Goal: Information Seeking & Learning: Learn about a topic

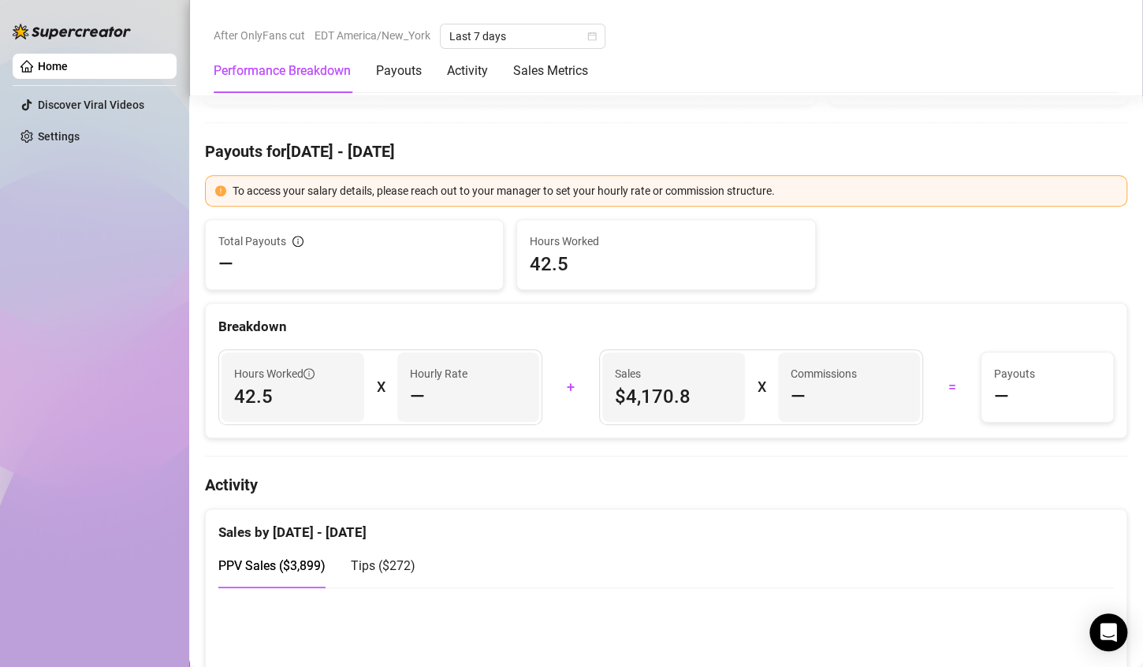
scroll to position [552, 0]
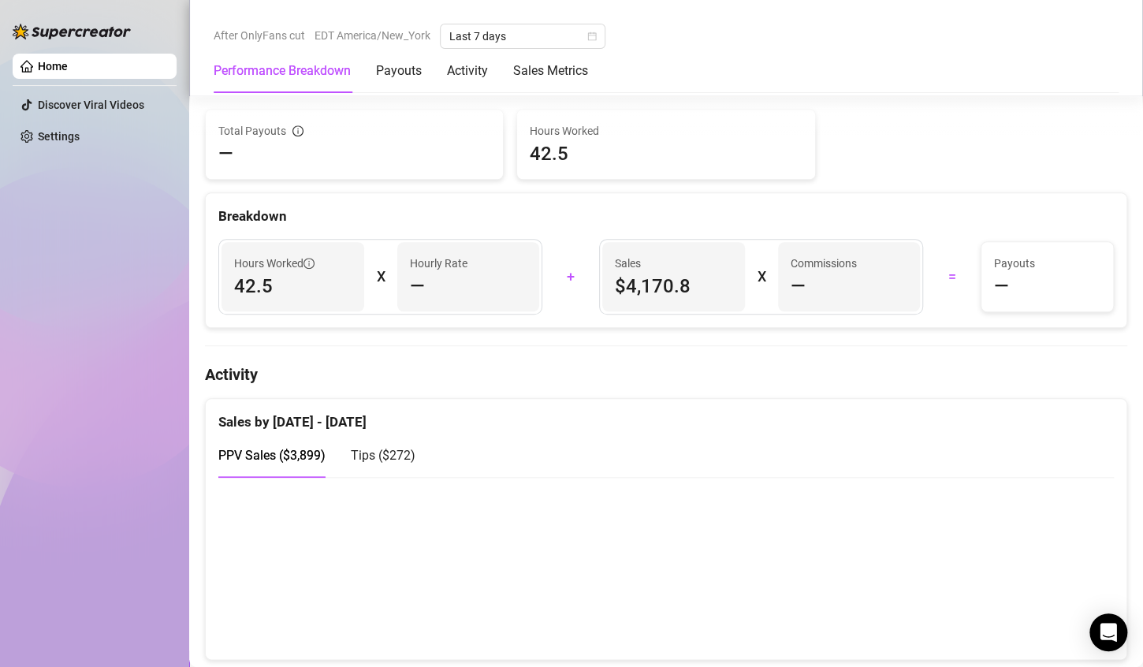
drag, startPoint x: 920, startPoint y: 544, endPoint x: 918, endPoint y: 482, distance: 62.3
click at [918, 482] on div "Sales by [DATE] - [DATE] PPV Sales ( $3,899 ) Tips ( $272 )" at bounding box center [666, 529] width 922 height 262
drag, startPoint x: 924, startPoint y: 547, endPoint x: 932, endPoint y: 547, distance: 8.7
drag, startPoint x: 932, startPoint y: 547, endPoint x: 869, endPoint y: 495, distance: 81.7
click at [869, 495] on canvas at bounding box center [659, 568] width 882 height 158
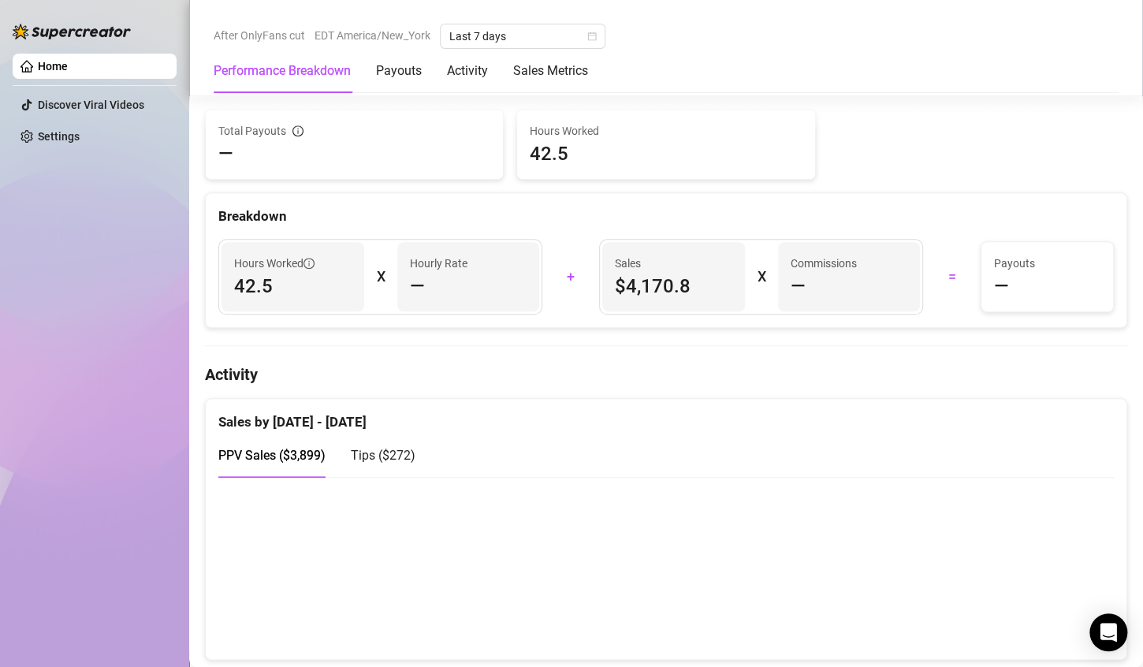
click at [949, 447] on div "PPV Sales ( $3,899 ) Tips ( $272 )" at bounding box center [665, 455] width 895 height 45
click at [1044, 622] on canvas at bounding box center [659, 568] width 882 height 158
drag, startPoint x: 958, startPoint y: 595, endPoint x: 898, endPoint y: 612, distance: 62.2
click at [921, 611] on canvas at bounding box center [659, 568] width 882 height 158
click at [842, 600] on canvas at bounding box center [659, 568] width 882 height 158
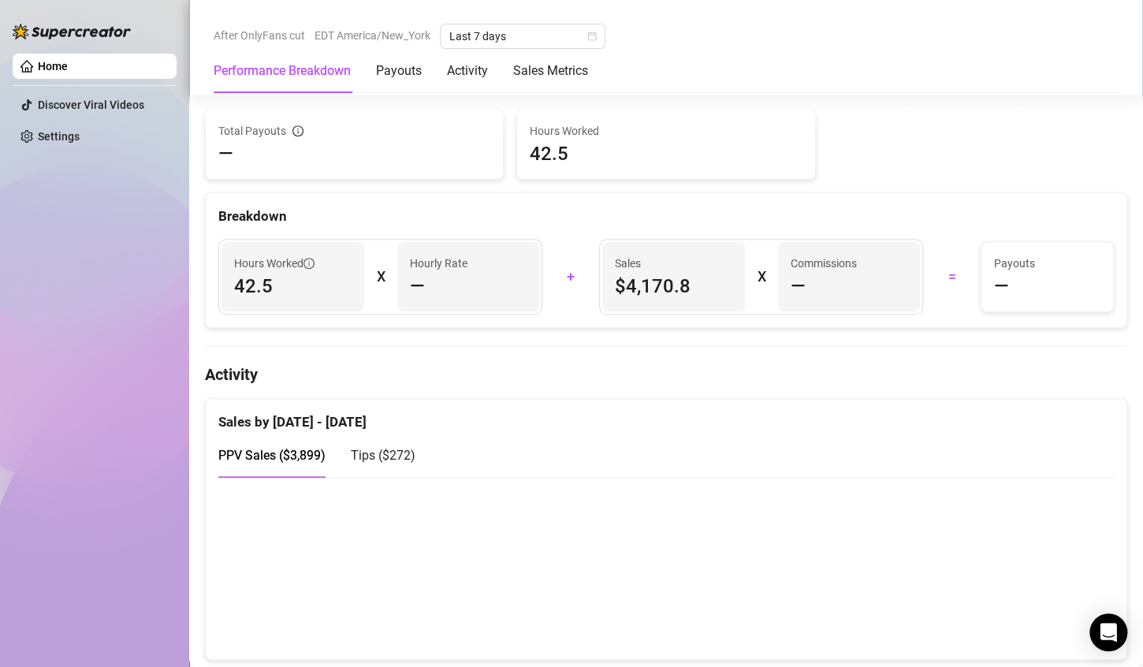
drag, startPoint x: 922, startPoint y: 590, endPoint x: 932, endPoint y: 599, distance: 13.4
click at [932, 599] on canvas at bounding box center [659, 568] width 882 height 158
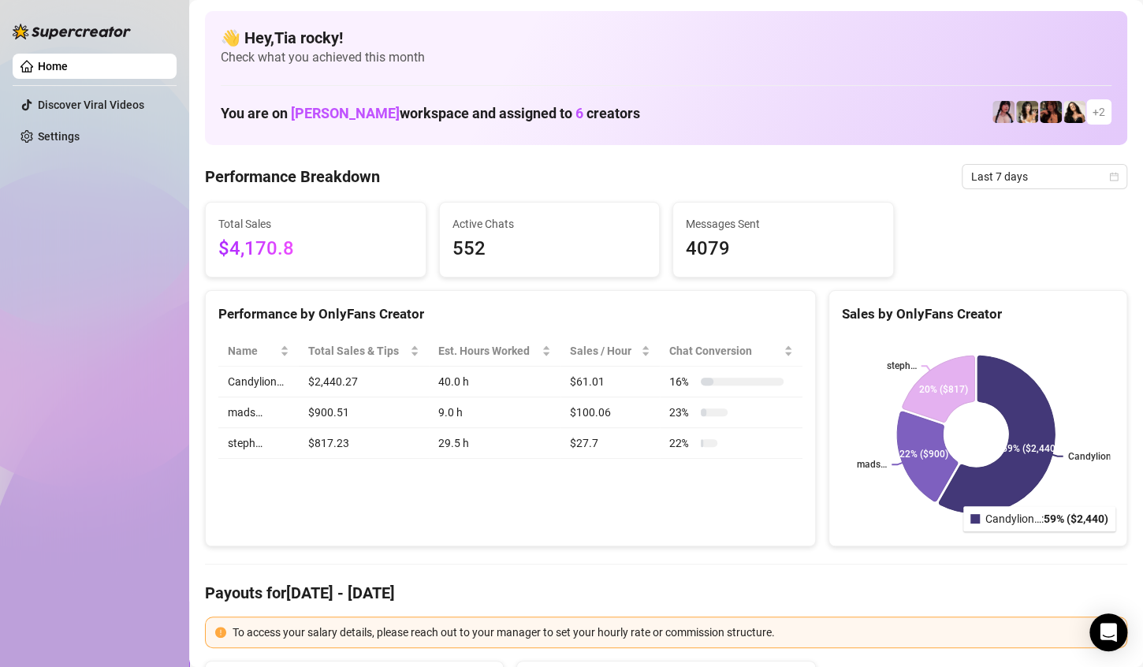
scroll to position [0, 0]
drag, startPoint x: 914, startPoint y: 375, endPoint x: 979, endPoint y: 452, distance: 100.6
click at [979, 452] on icon "Candylion… mads… steph… 59% ($2,440) 22% ($900) 20% ($817)" at bounding box center [976, 434] width 268 height 197
click at [980, 450] on rect at bounding box center [976, 434] width 268 height 197
click at [980, 436] on rect at bounding box center [976, 434] width 268 height 197
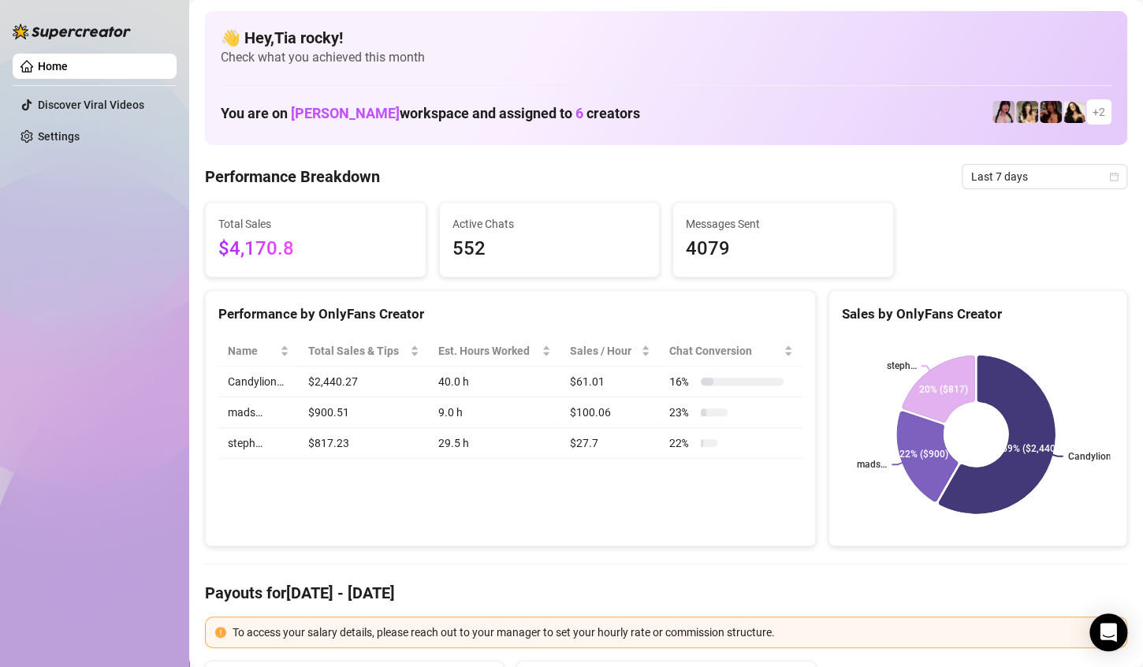
drag, startPoint x: 966, startPoint y: 435, endPoint x: 942, endPoint y: 441, distance: 24.3
click at [942, 441] on rect at bounding box center [976, 434] width 268 height 197
click at [966, 439] on rect at bounding box center [976, 434] width 268 height 197
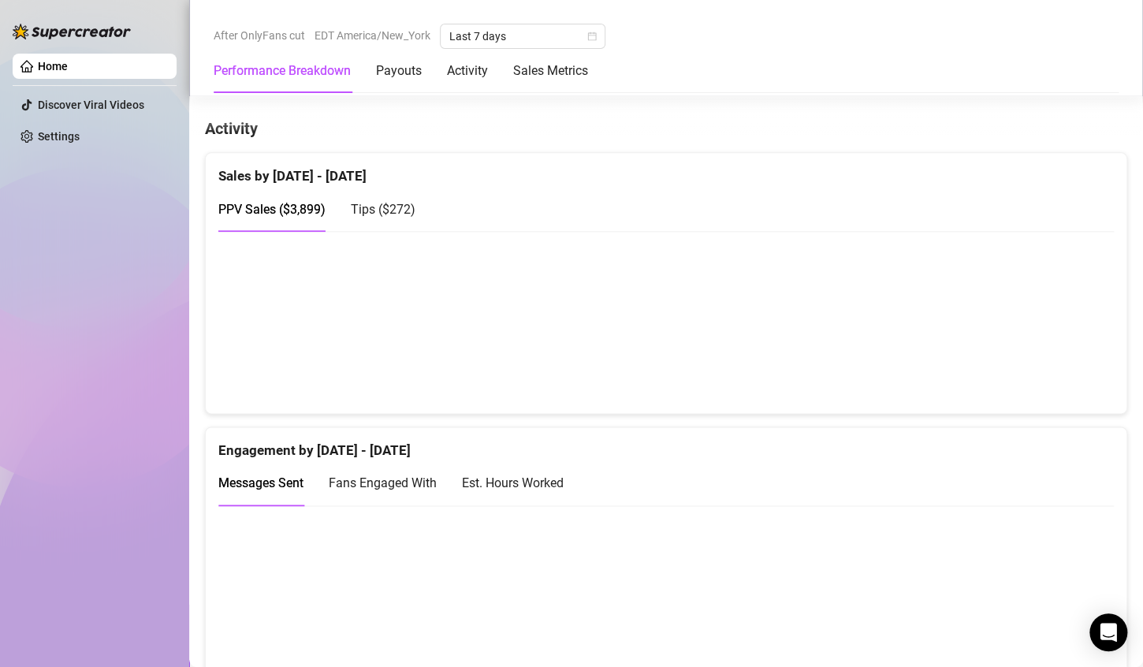
scroll to position [867, 0]
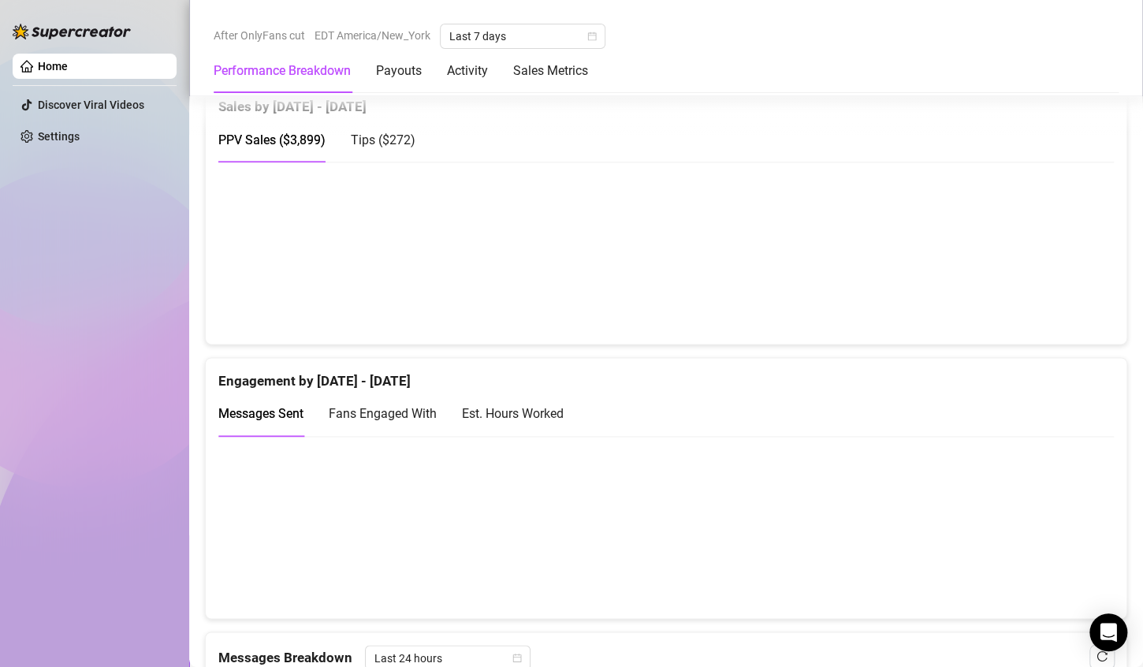
drag, startPoint x: 905, startPoint y: 283, endPoint x: 912, endPoint y: 279, distance: 8.1
click at [912, 279] on canvas at bounding box center [659, 252] width 882 height 158
click at [951, 270] on canvas at bounding box center [659, 252] width 882 height 158
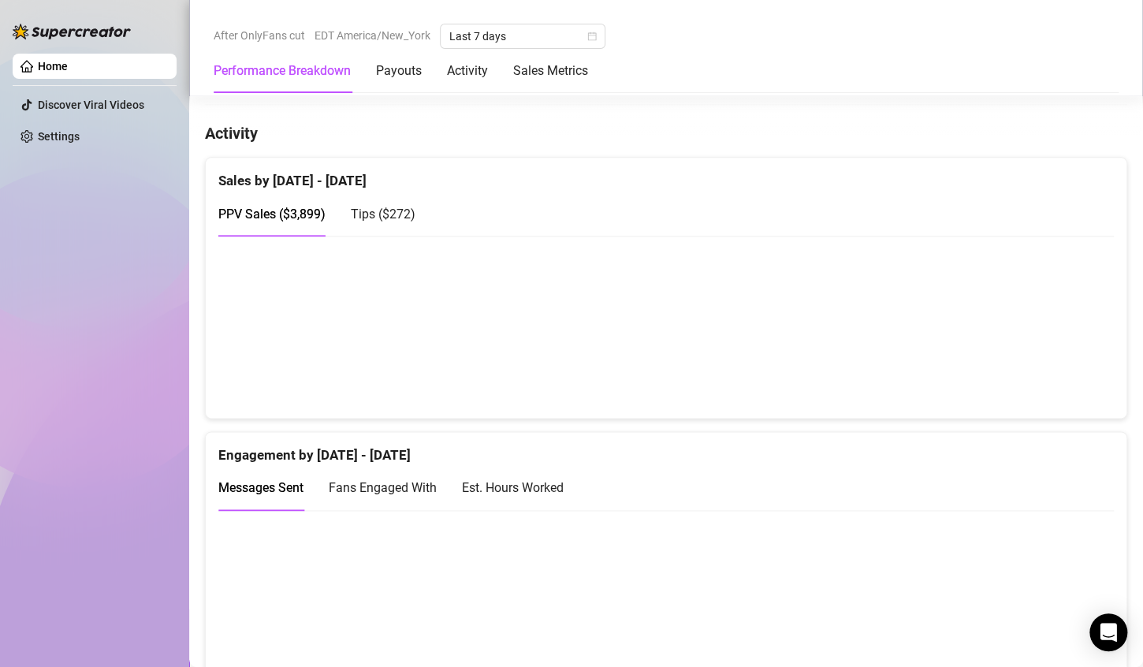
scroll to position [631, 0]
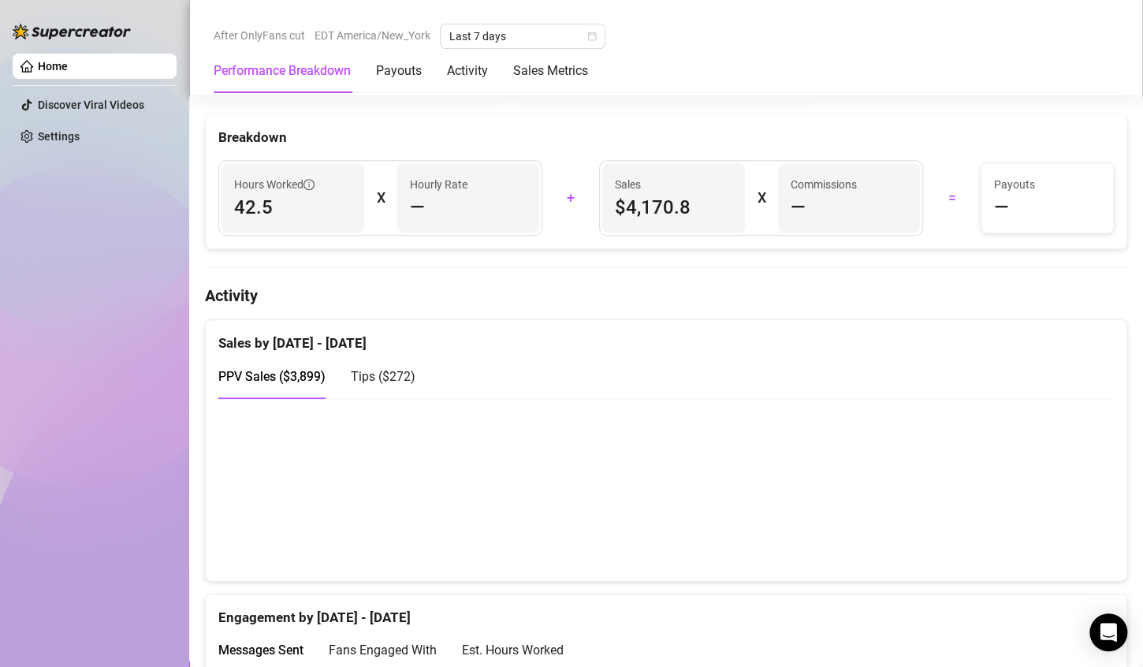
drag, startPoint x: 929, startPoint y: 527, endPoint x: 928, endPoint y: 463, distance: 63.1
click at [929, 520] on canvas at bounding box center [659, 489] width 882 height 158
click at [1041, 541] on canvas at bounding box center [659, 489] width 882 height 158
click at [963, 514] on canvas at bounding box center [659, 489] width 882 height 158
click at [961, 511] on canvas at bounding box center [659, 489] width 882 height 158
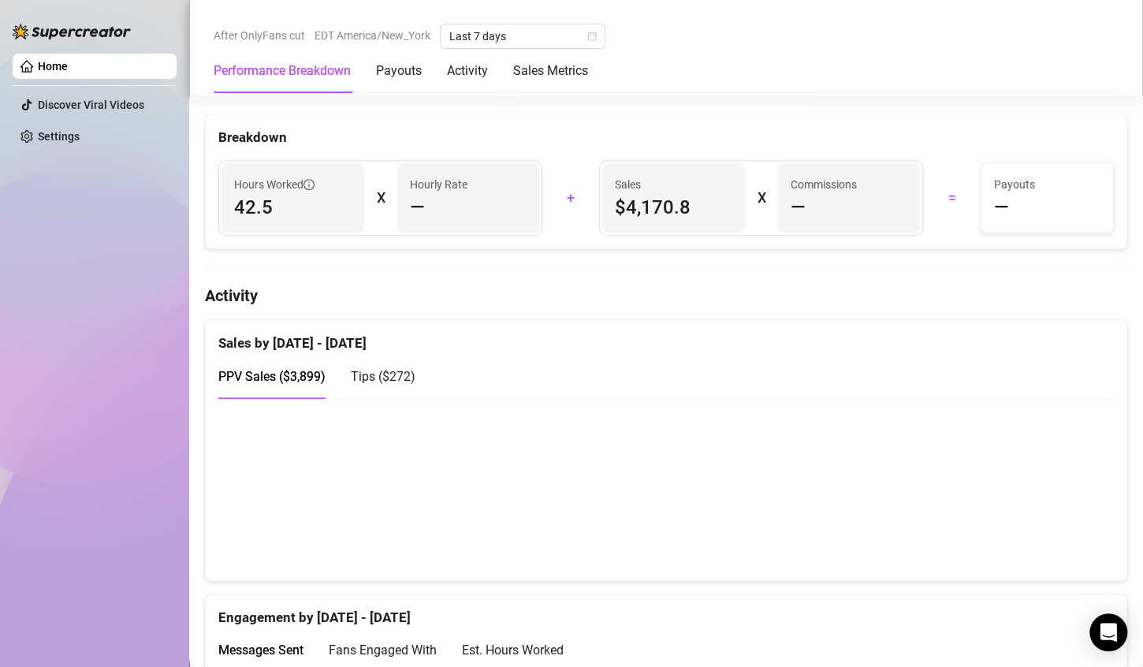
click at [958, 505] on canvas at bounding box center [659, 489] width 882 height 158
